Goal: Information Seeking & Learning: Learn about a topic

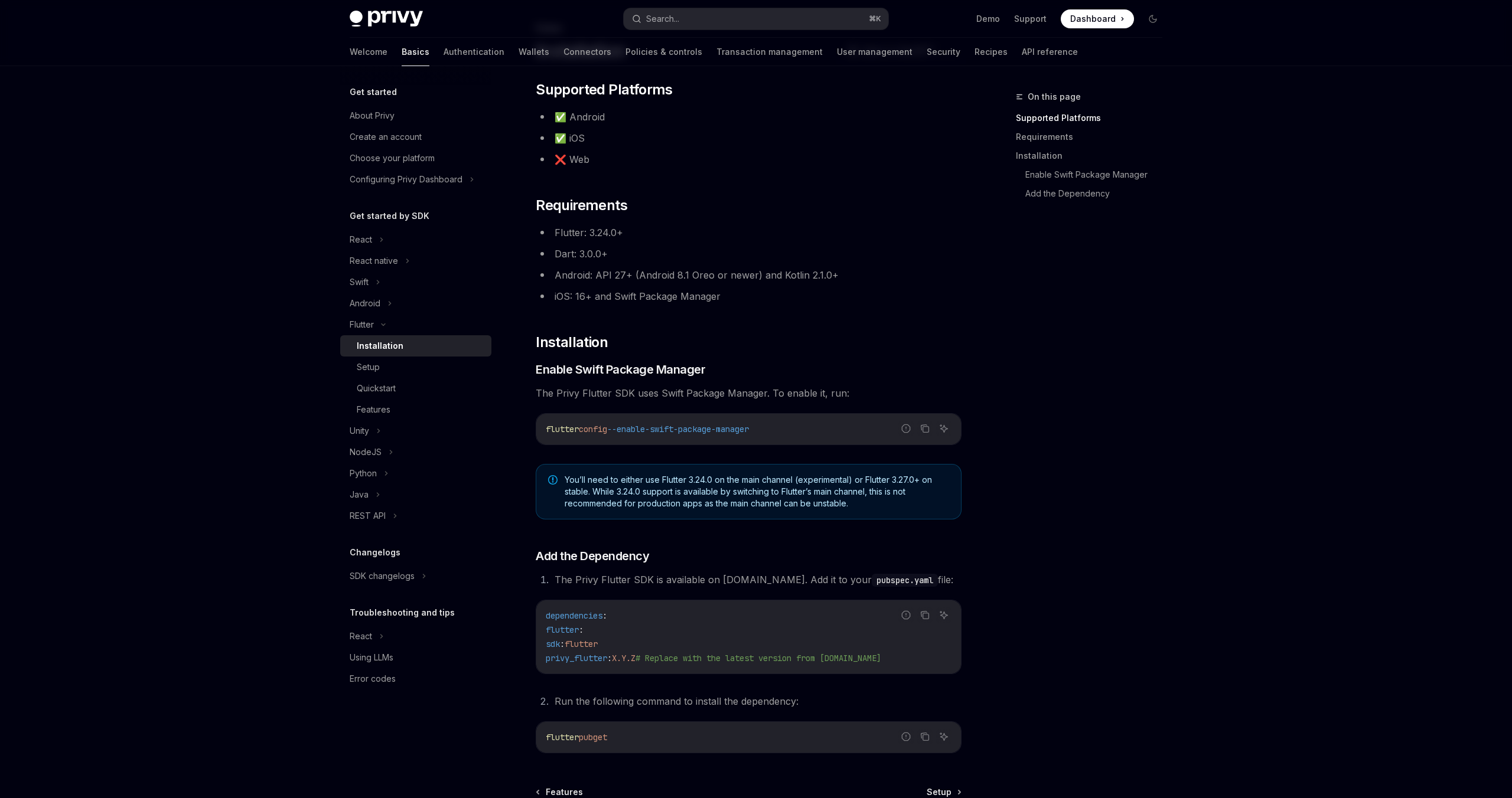
scroll to position [214, 0]
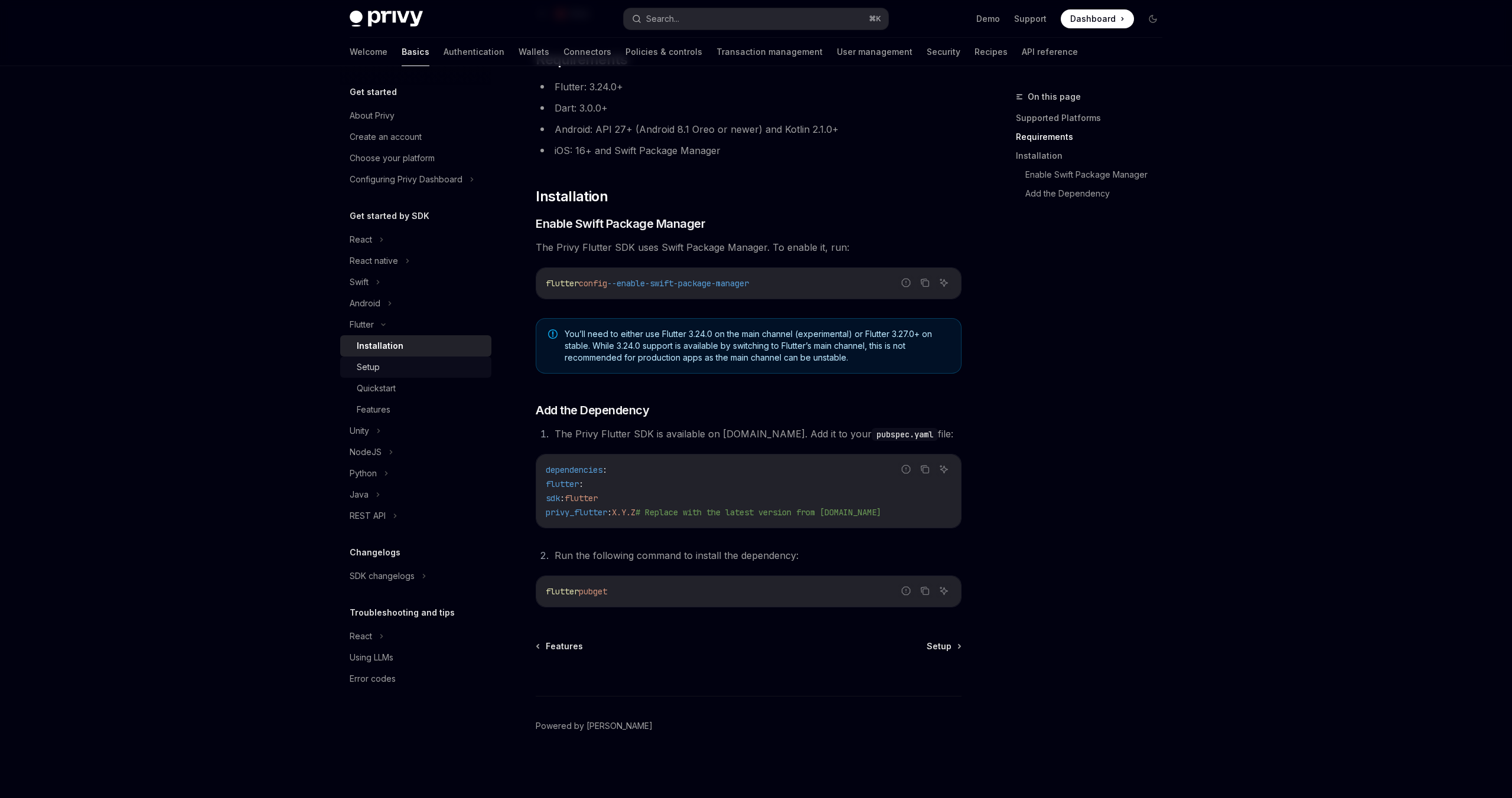
click at [398, 364] on div "Setup" at bounding box center [420, 367] width 127 height 14
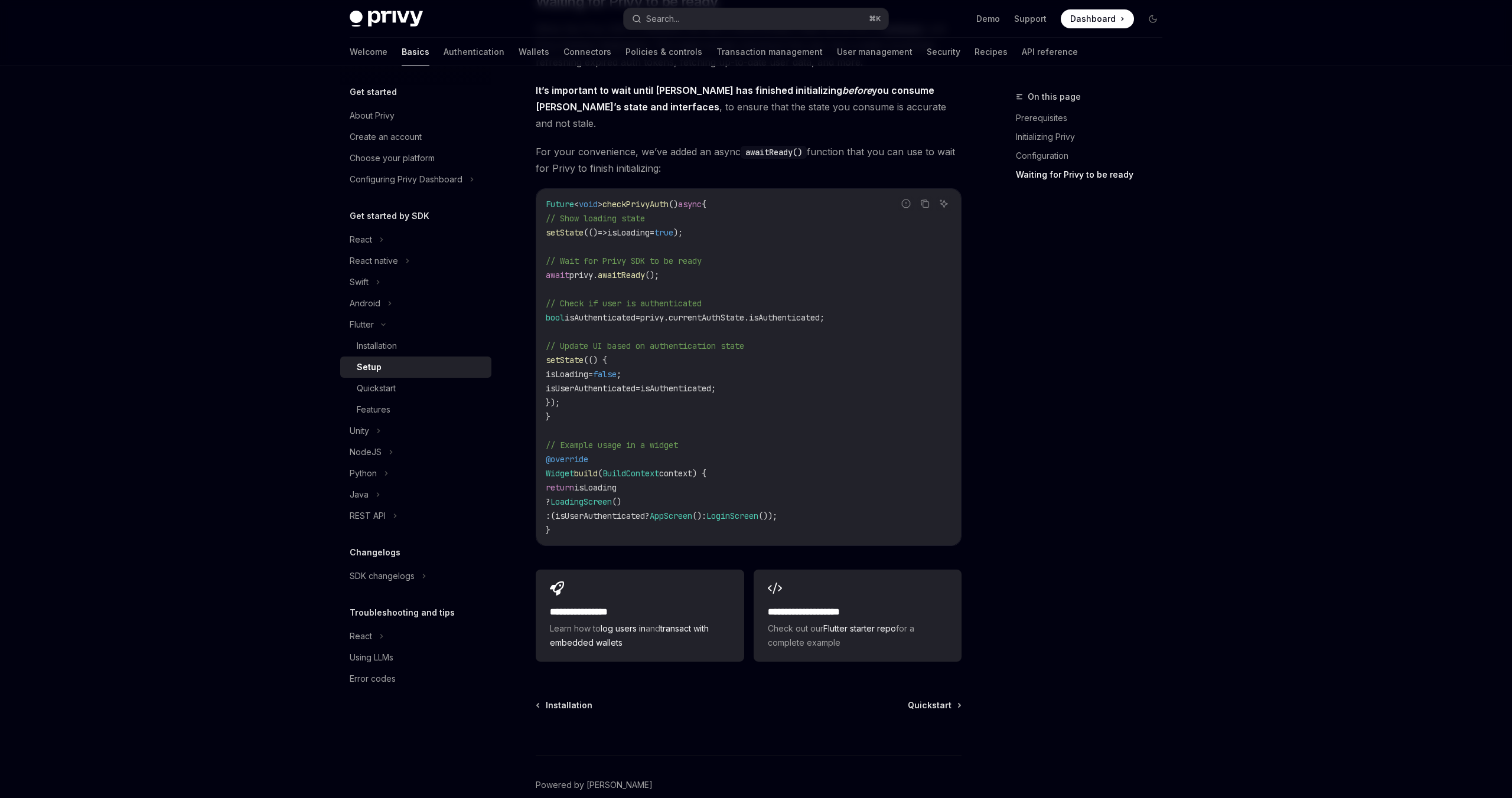
scroll to position [1029, 0]
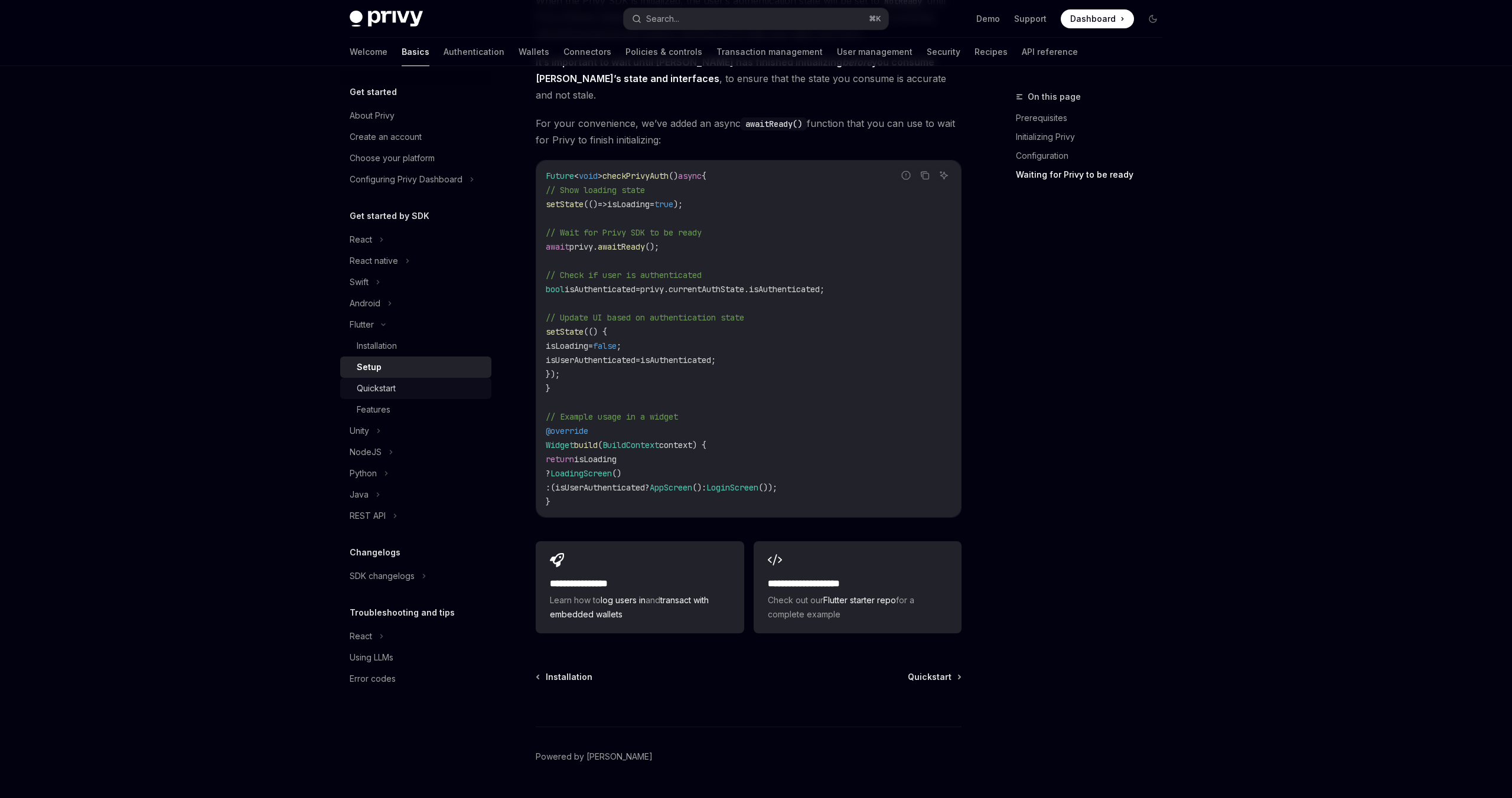
click at [431, 391] on div "Quickstart" at bounding box center [420, 388] width 127 height 14
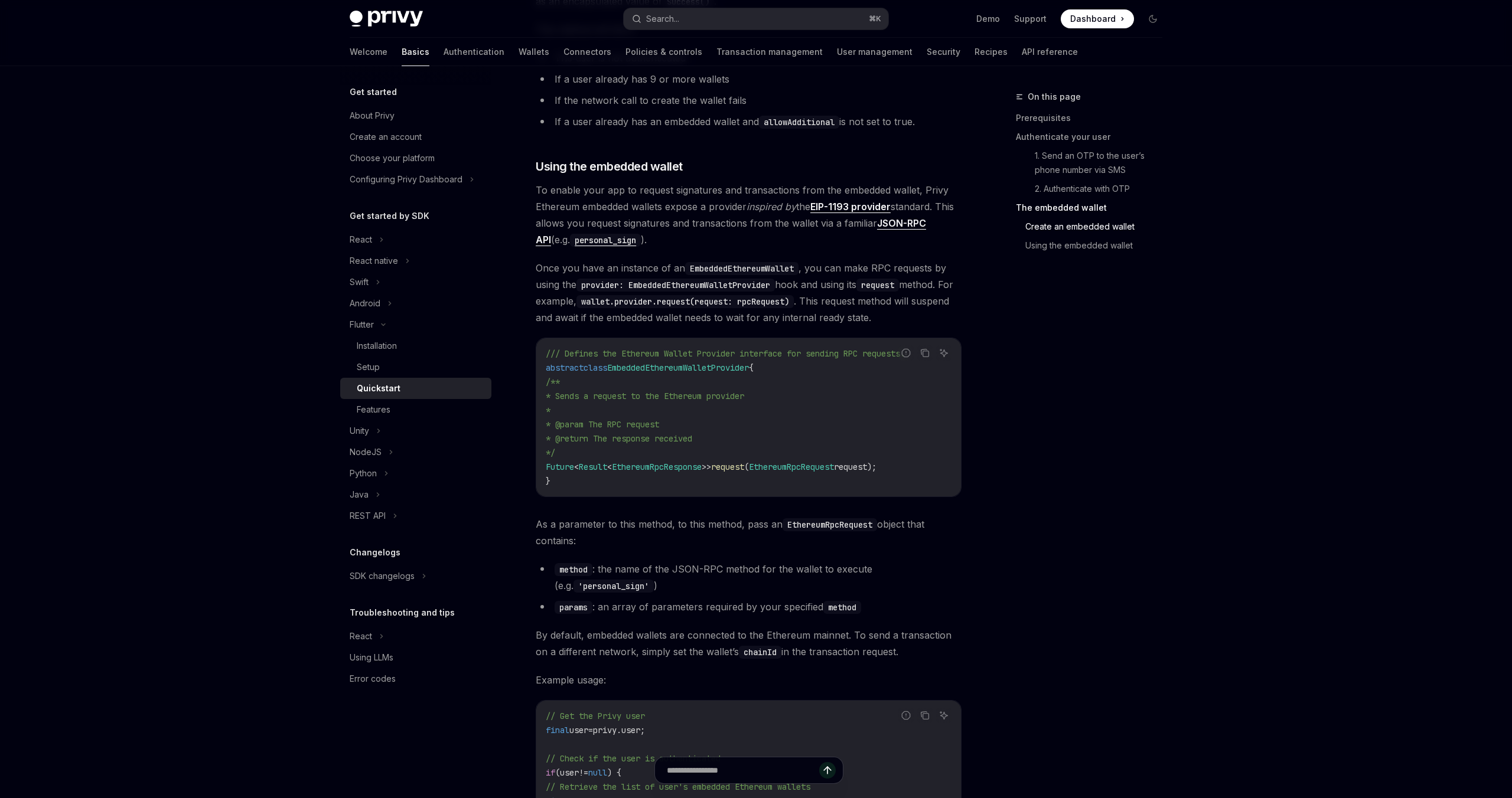
scroll to position [1612, 0]
click at [445, 414] on div "Features" at bounding box center [420, 409] width 127 height 14
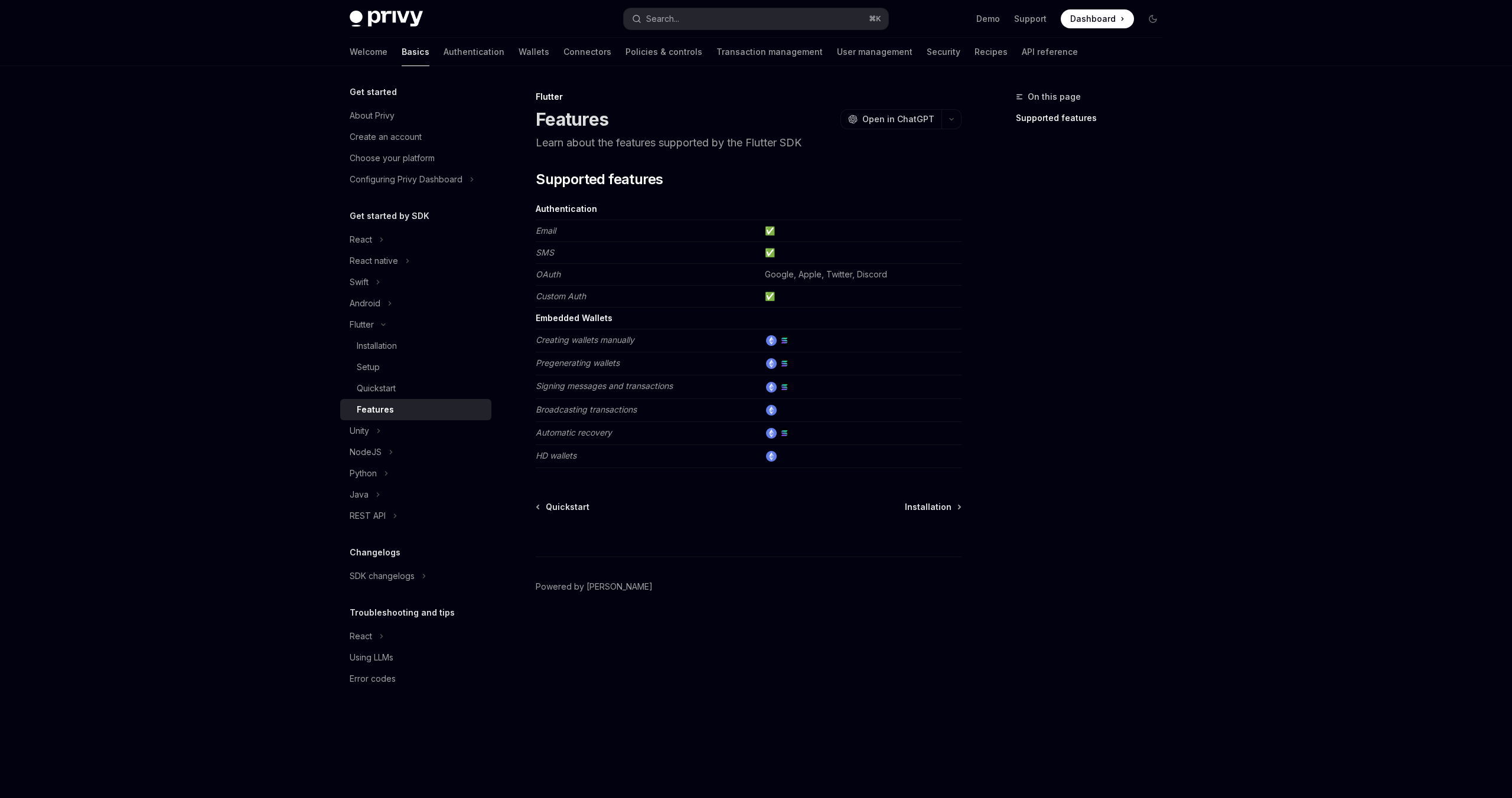
click at [588, 339] on em "Creating wallets manually" at bounding box center [585, 340] width 99 height 10
drag, startPoint x: 588, startPoint y: 339, endPoint x: 618, endPoint y: 339, distance: 30.0
click at [618, 339] on em "Creating wallets manually" at bounding box center [585, 340] width 99 height 10
click at [559, 366] on em "Pregenerating wallets" at bounding box center [577, 363] width 84 height 10
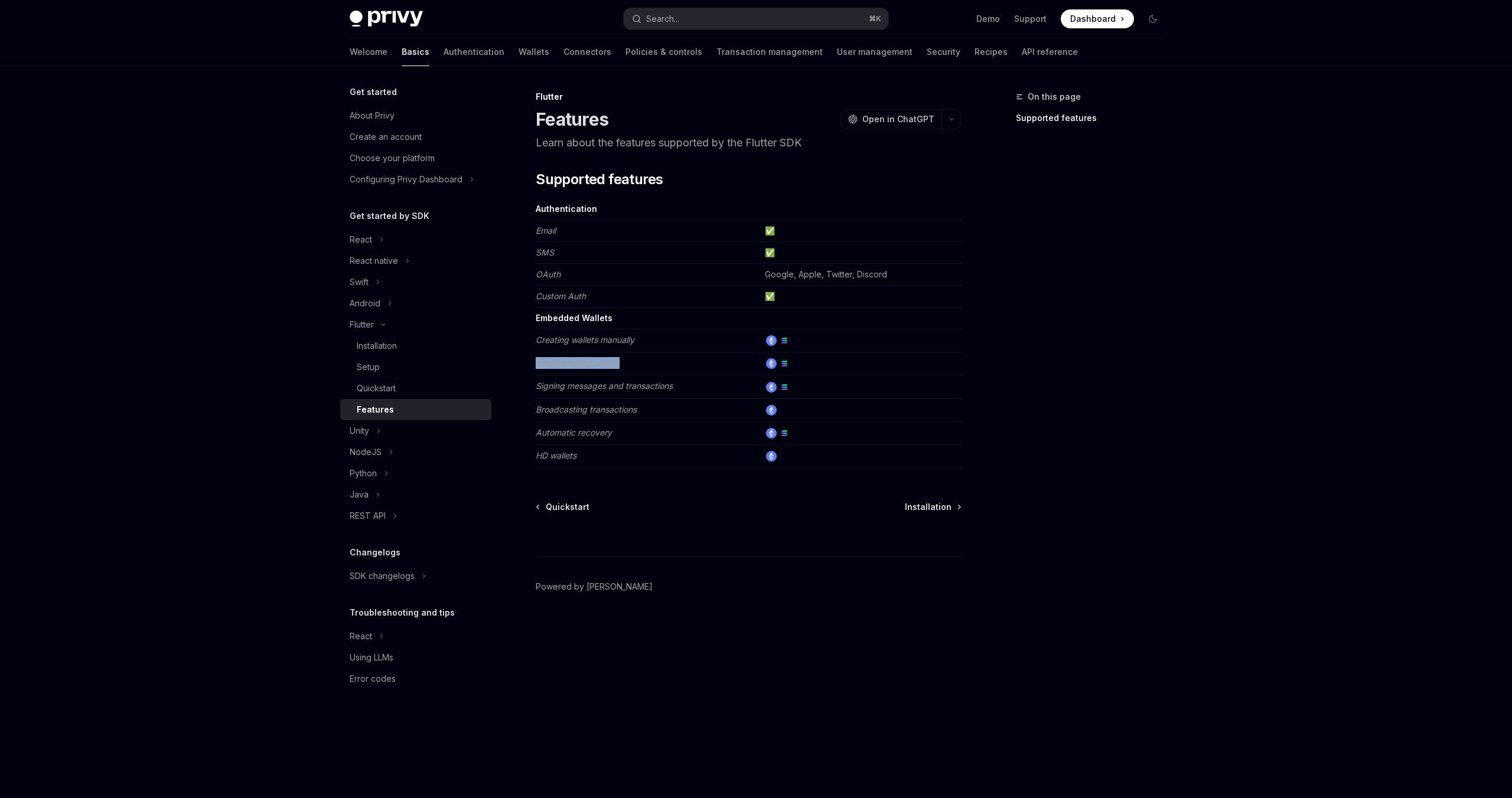
drag, startPoint x: 559, startPoint y: 366, endPoint x: 621, endPoint y: 365, distance: 62.0
click at [621, 365] on td "Pregenerating wallets" at bounding box center [648, 364] width 225 height 23
click at [552, 393] on td "Signing messages and transactions" at bounding box center [648, 387] width 225 height 23
drag, startPoint x: 624, startPoint y: 393, endPoint x: 682, endPoint y: 396, distance: 58.1
click at [682, 396] on td "Signing messages and transactions" at bounding box center [648, 387] width 225 height 23
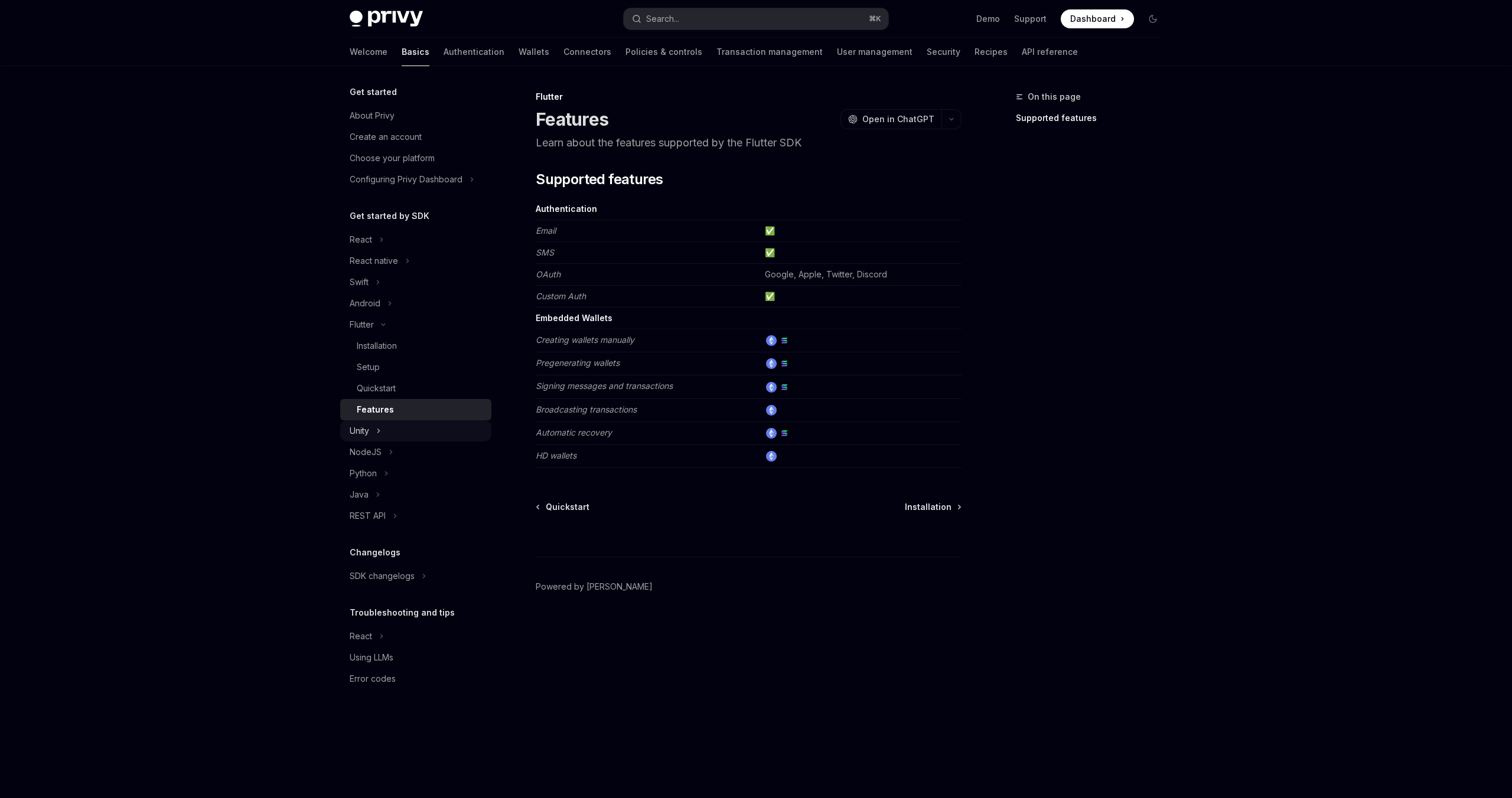
click at [399, 433] on div "Unity" at bounding box center [416, 430] width 151 height 21
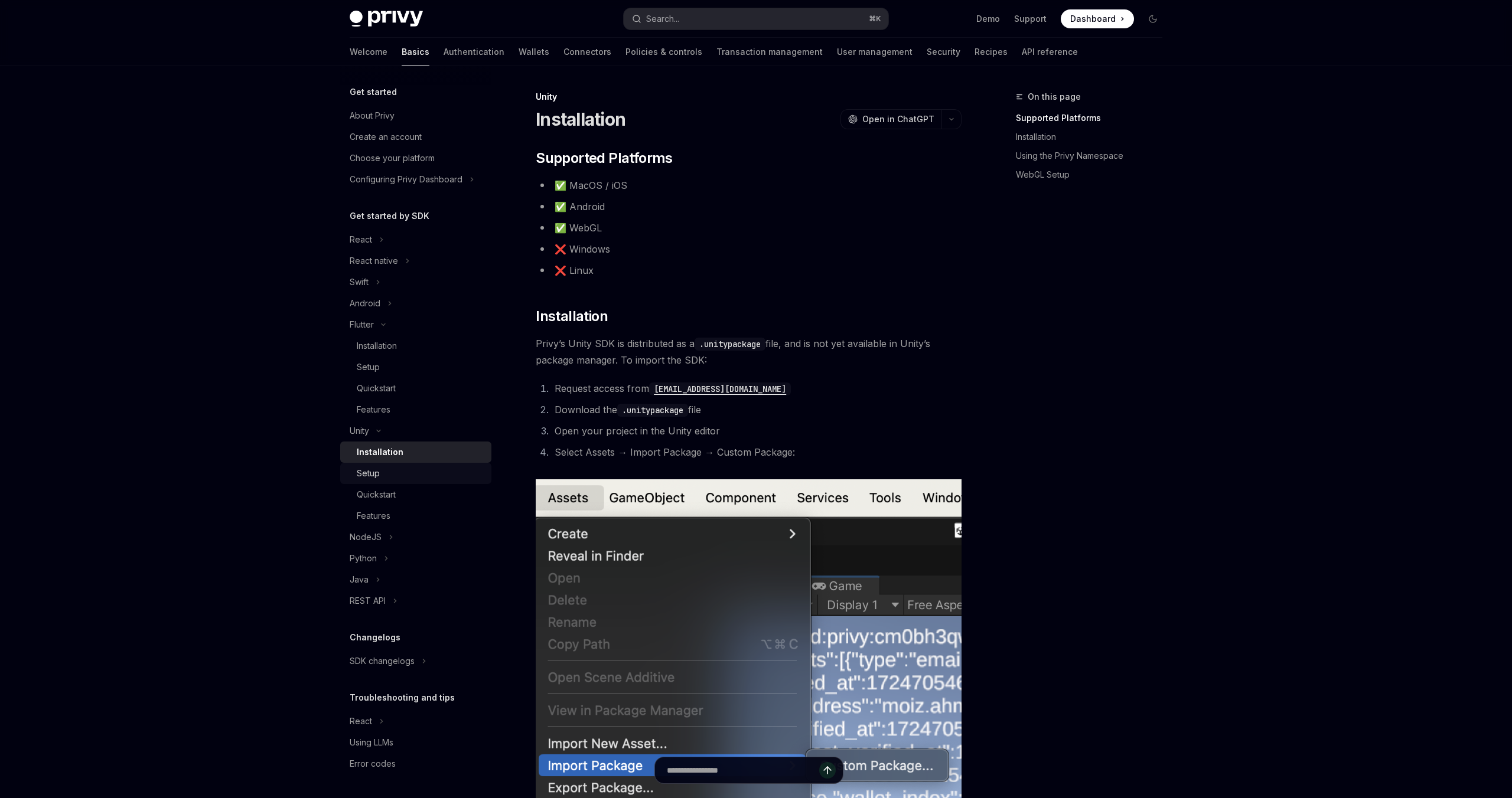
click at [451, 482] on link "Setup" at bounding box center [416, 473] width 151 height 21
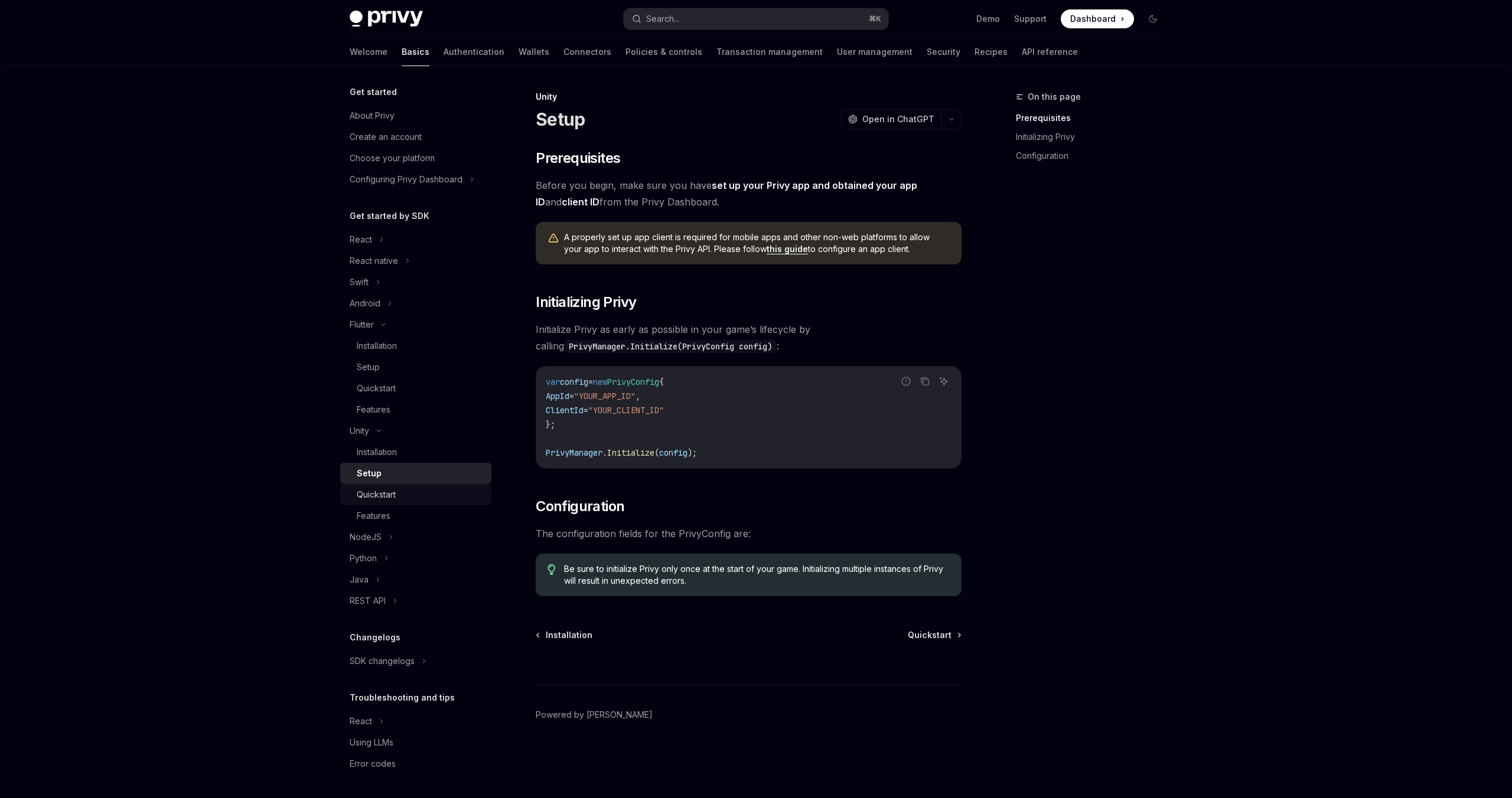
click at [452, 497] on div "Quickstart" at bounding box center [420, 494] width 127 height 14
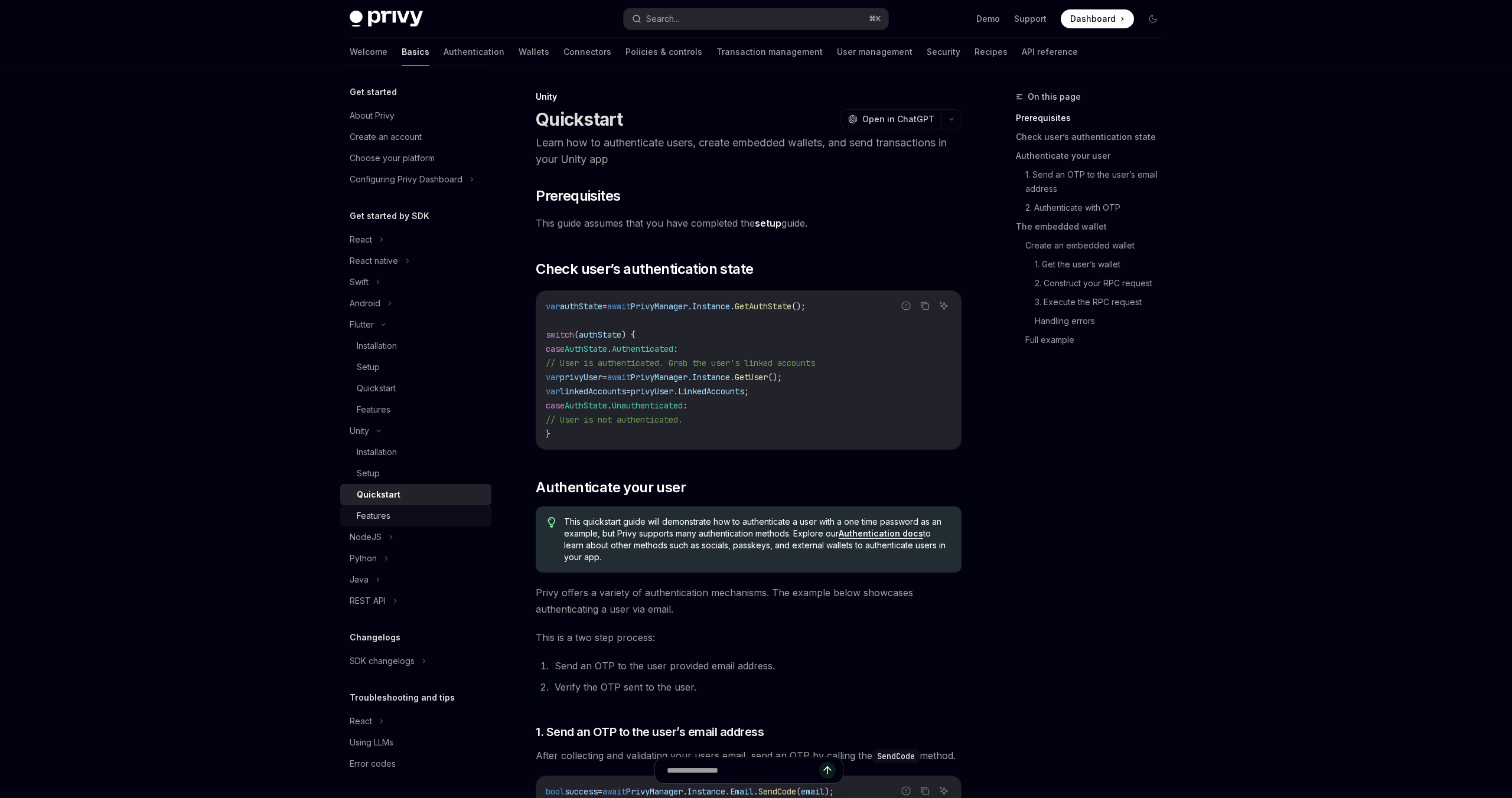
click at [440, 511] on div "Features" at bounding box center [420, 516] width 127 height 14
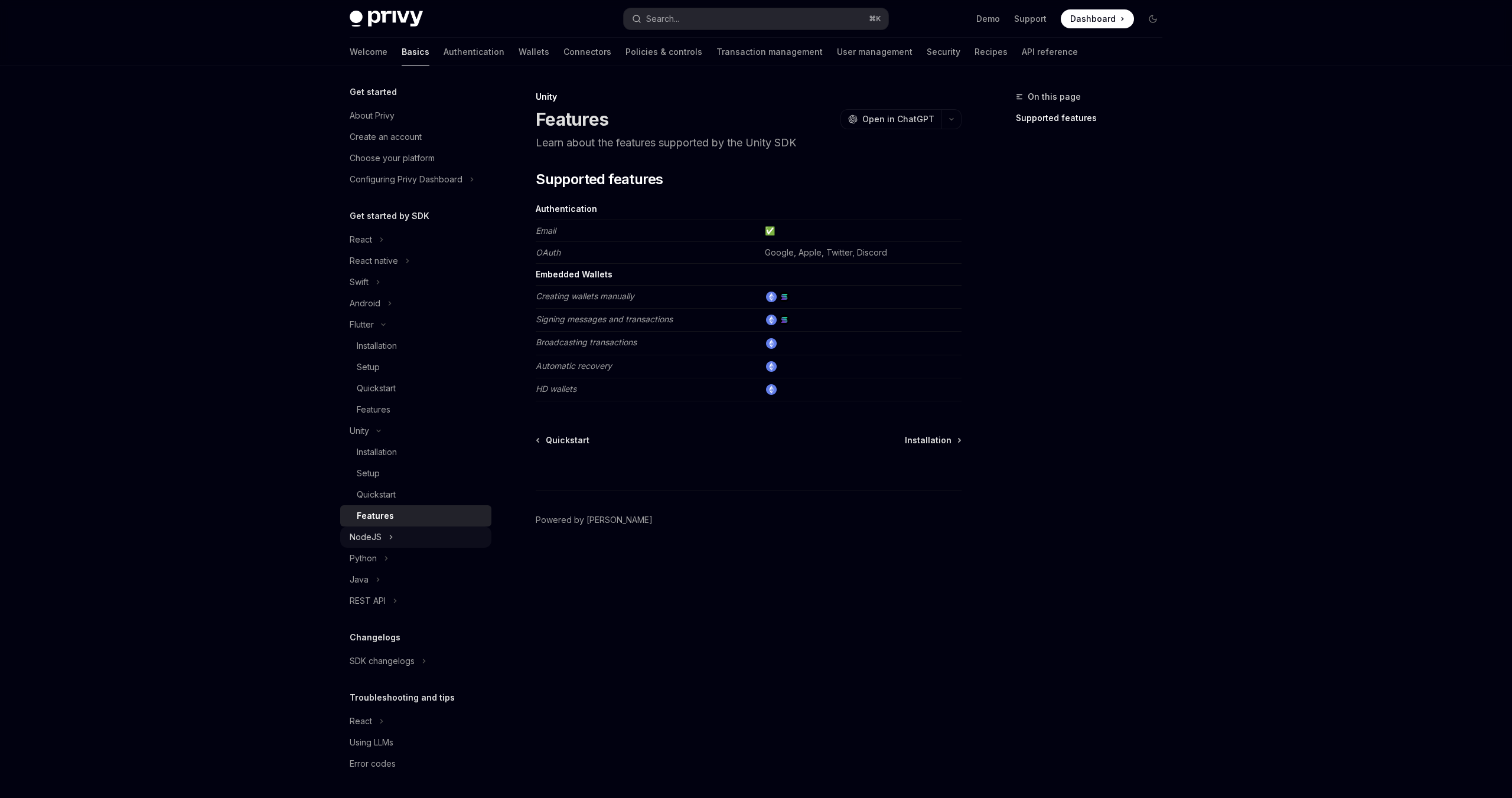
click at [399, 544] on div "NodeJS" at bounding box center [416, 537] width 151 height 21
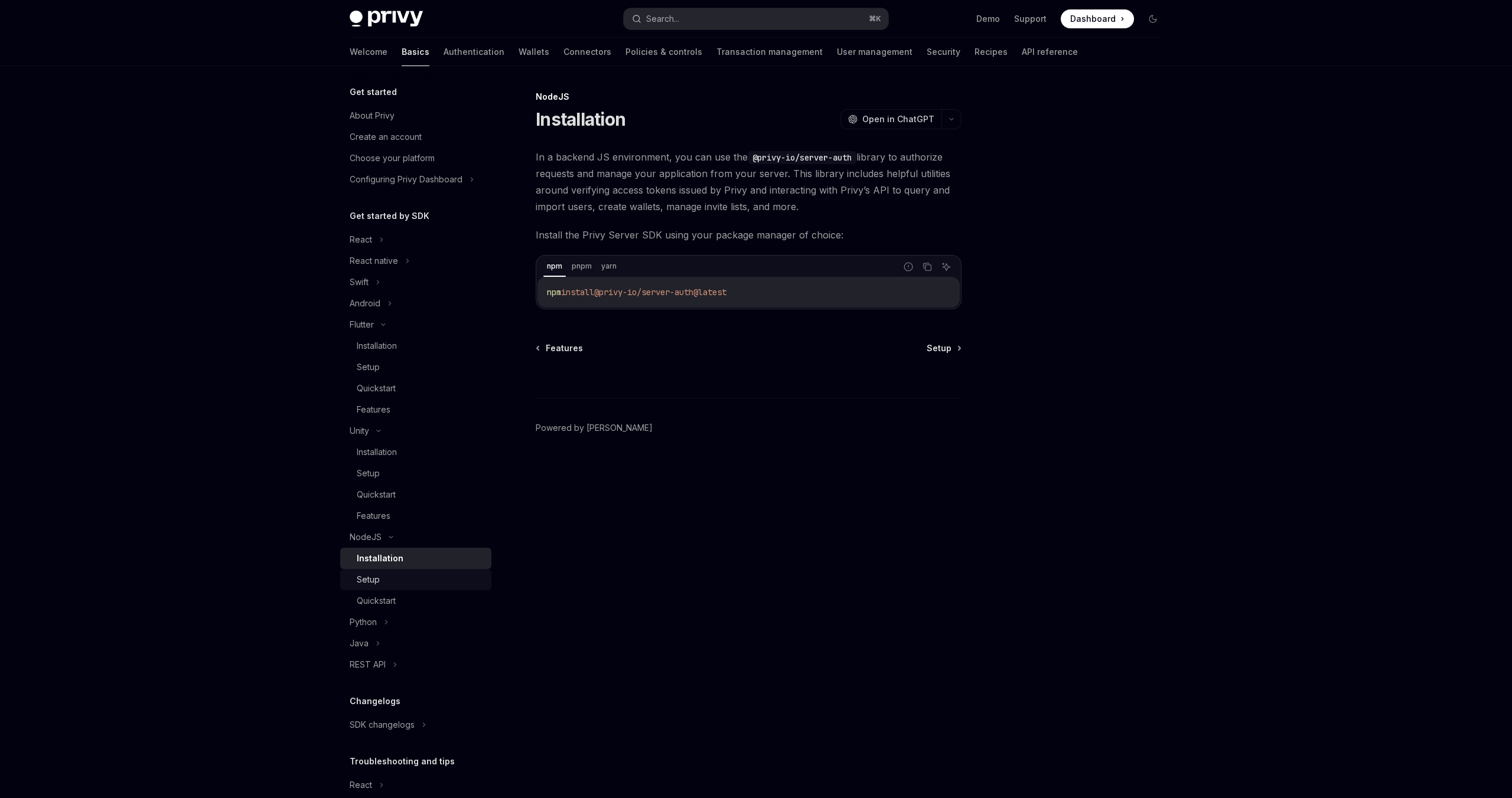
click at [411, 582] on div "Setup" at bounding box center [420, 579] width 127 height 14
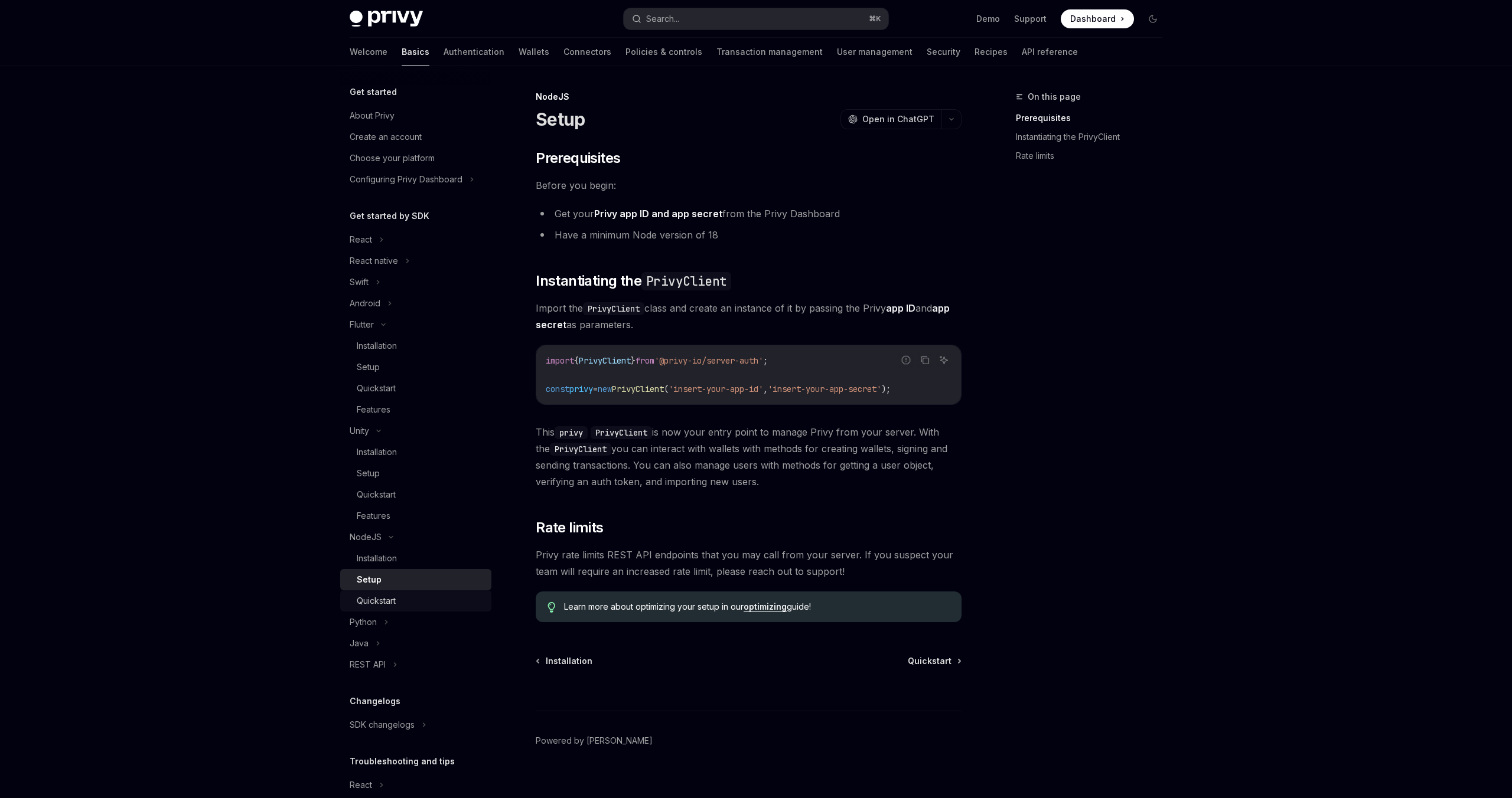
click at [420, 594] on div "Quickstart" at bounding box center [420, 601] width 127 height 14
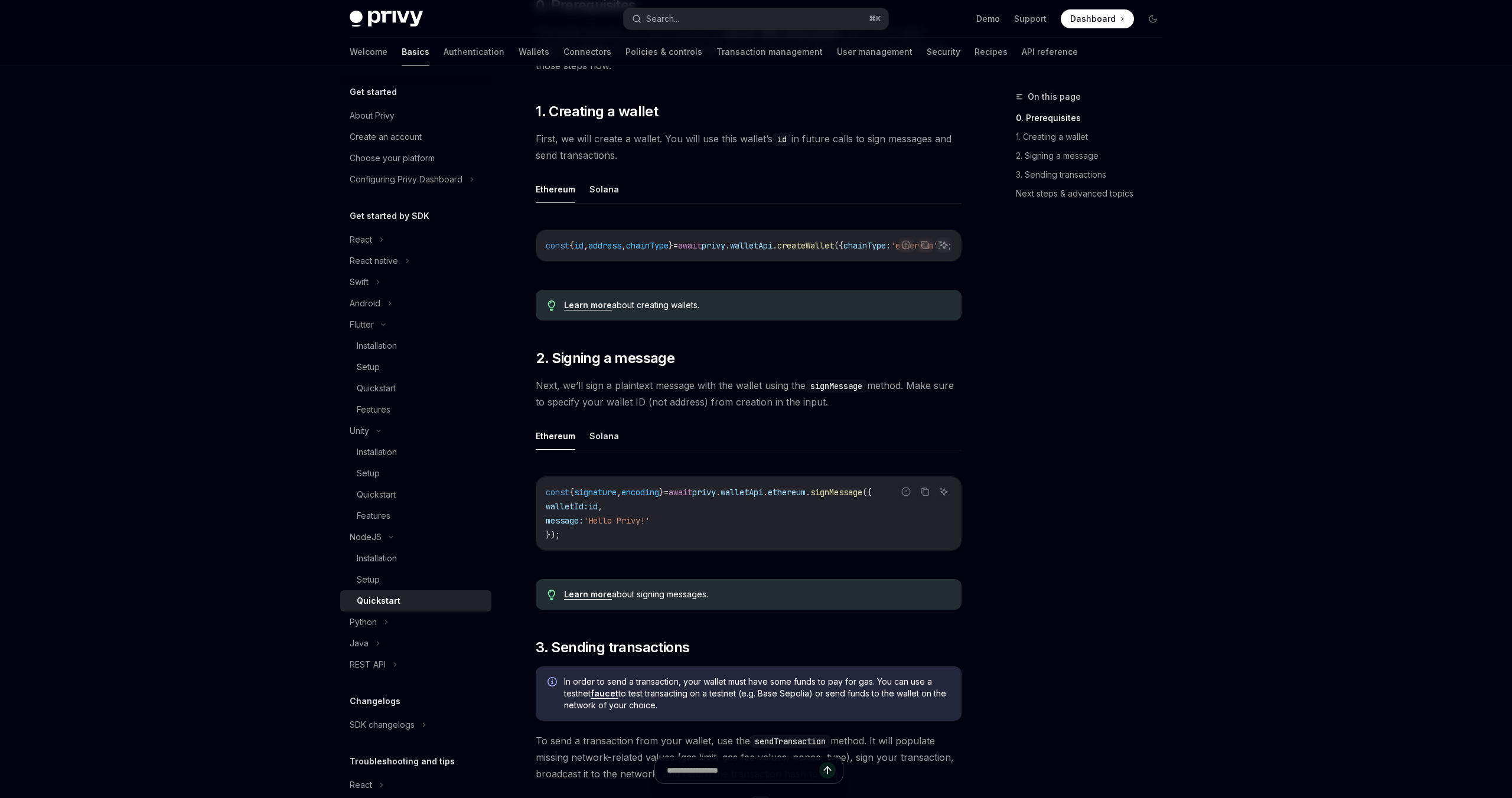
scroll to position [210, 0]
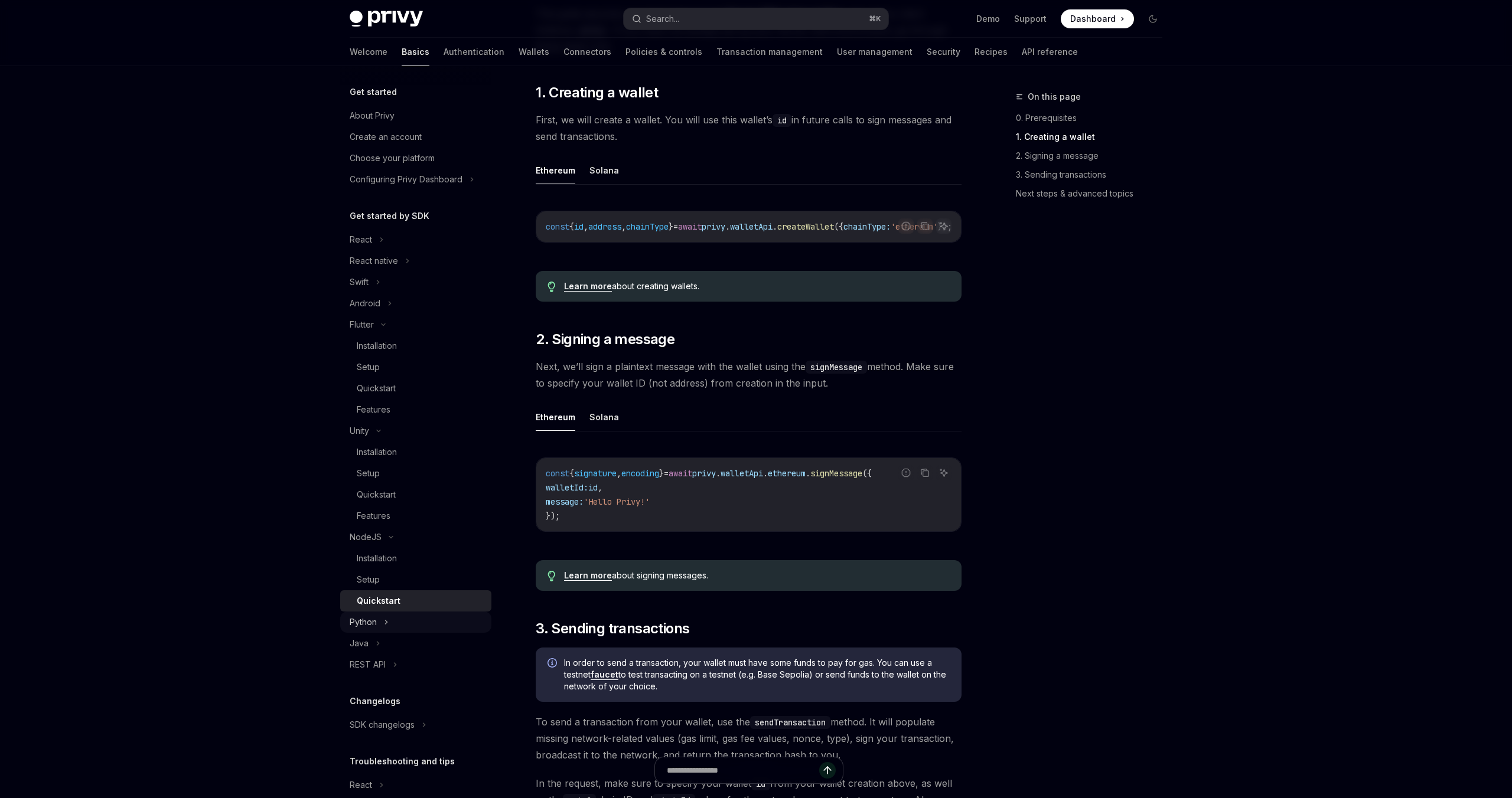
click at [408, 623] on div "Python" at bounding box center [416, 622] width 151 height 21
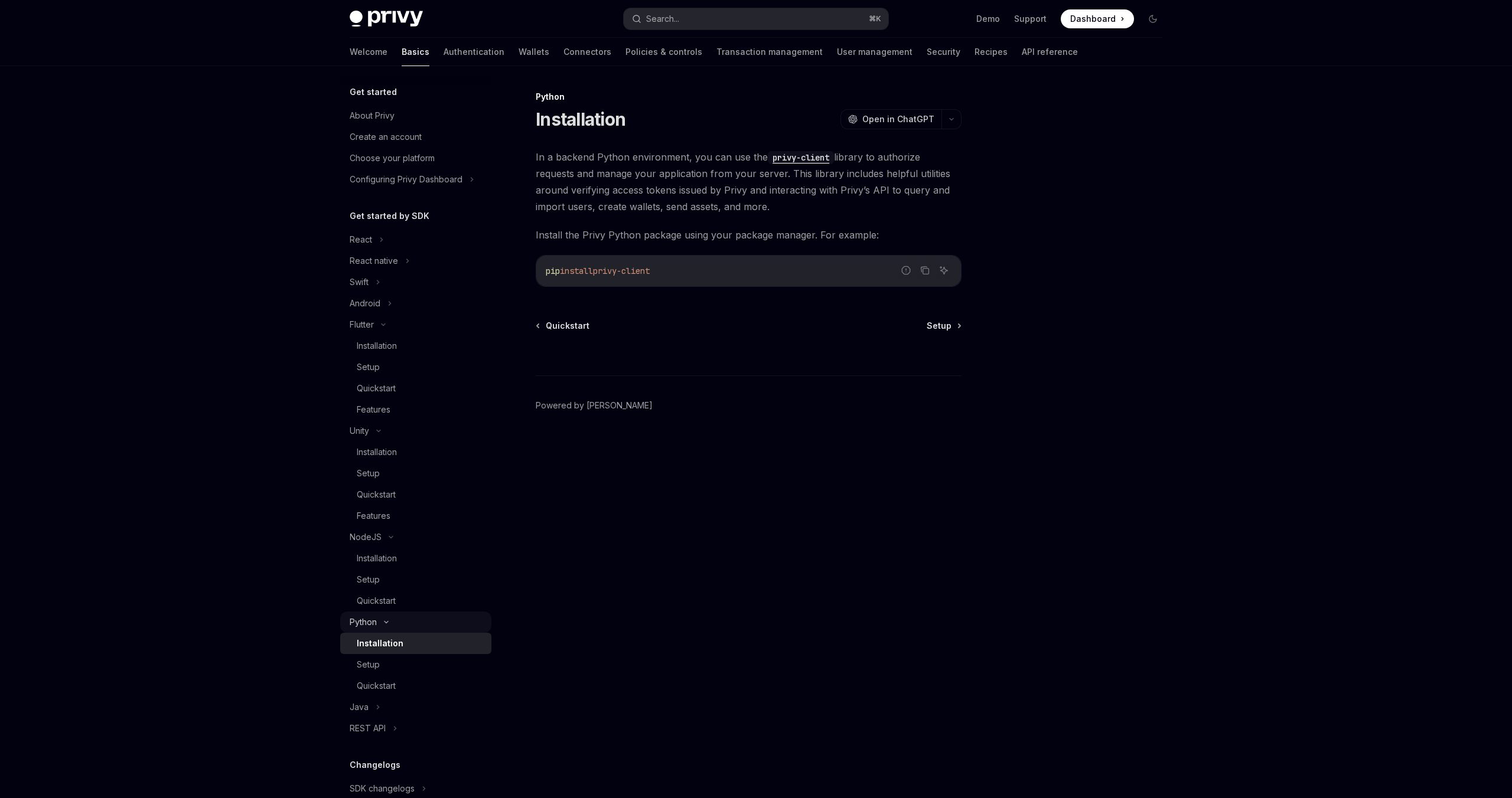
click at [424, 630] on div "Python" at bounding box center [416, 622] width 151 height 21
click at [409, 21] on img at bounding box center [386, 19] width 73 height 16
type textarea "*"
